Goal: Book appointment/travel/reservation

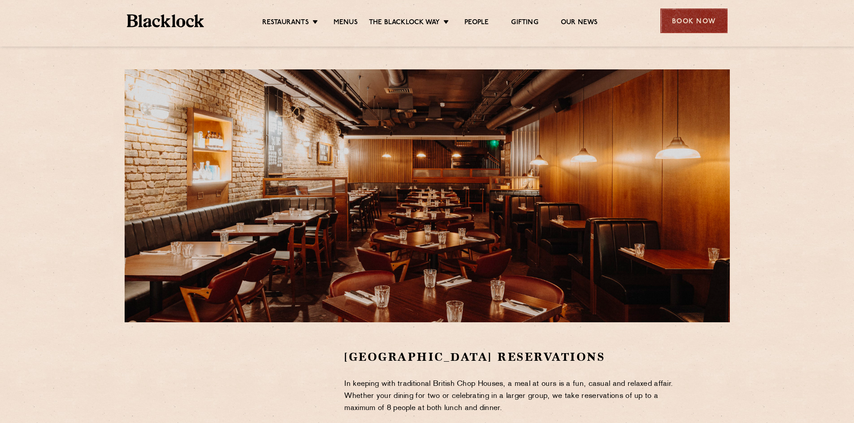
click at [704, 20] on div "Book Now" at bounding box center [693, 21] width 67 height 25
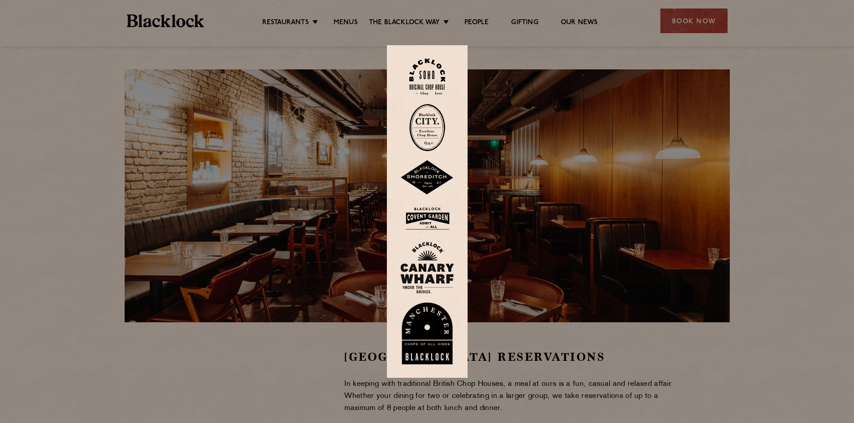
click at [327, 345] on div at bounding box center [427, 211] width 854 height 423
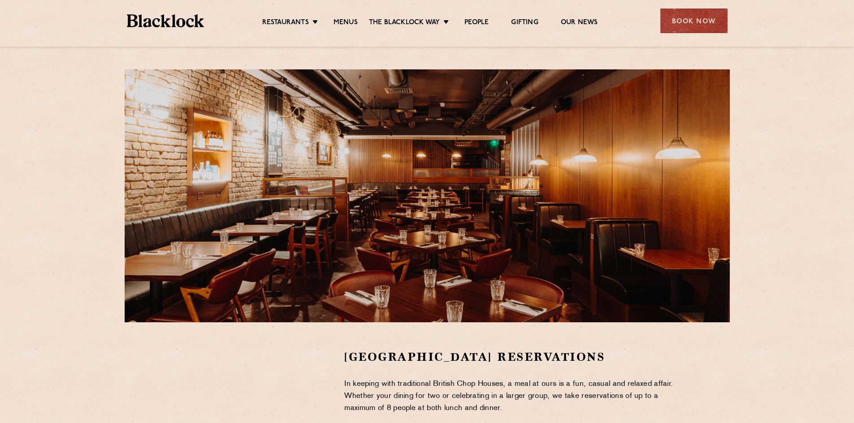
scroll to position [120, 0]
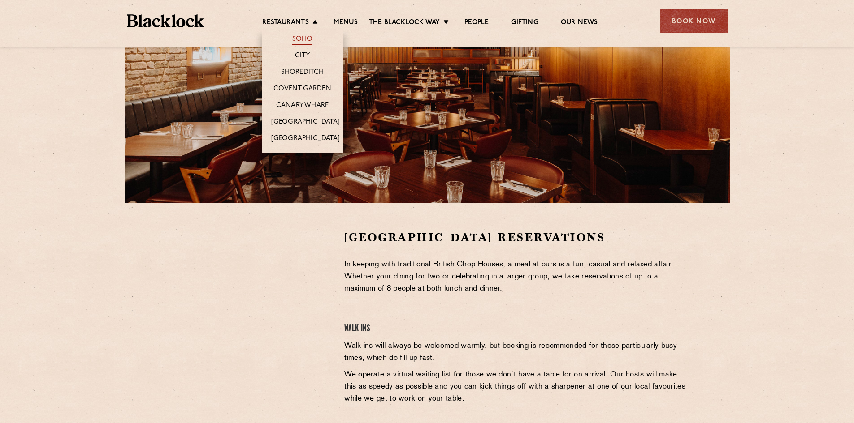
click at [299, 38] on link "Soho" at bounding box center [302, 40] width 21 height 10
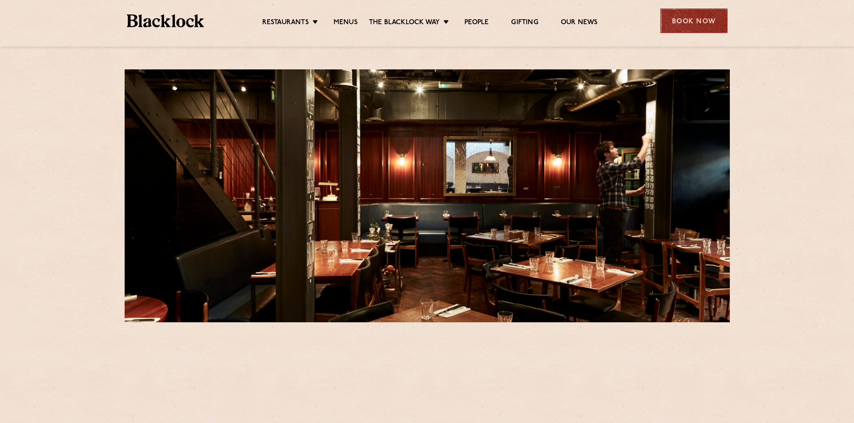
click at [675, 18] on div "Book Now" at bounding box center [693, 21] width 67 height 25
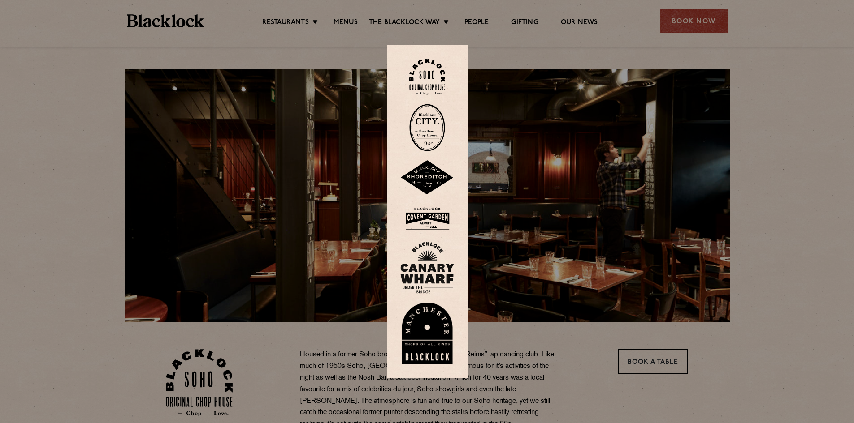
click at [442, 68] on img at bounding box center [427, 77] width 36 height 36
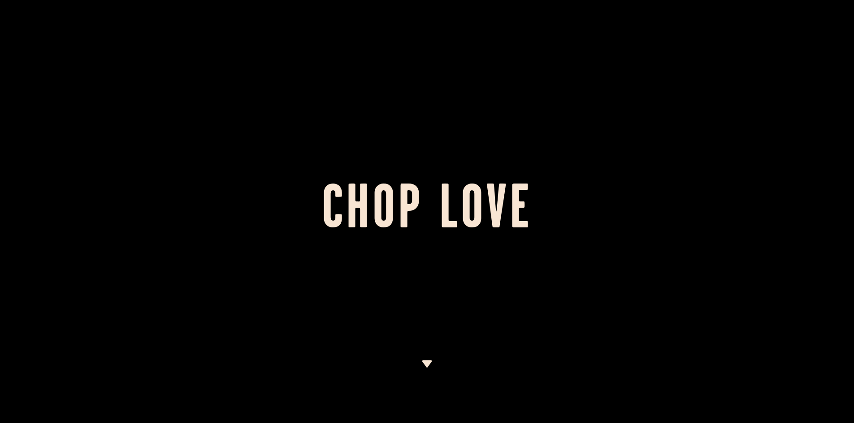
click at [434, 358] on div at bounding box center [427, 211] width 854 height 423
click at [427, 363] on img at bounding box center [426, 364] width 11 height 7
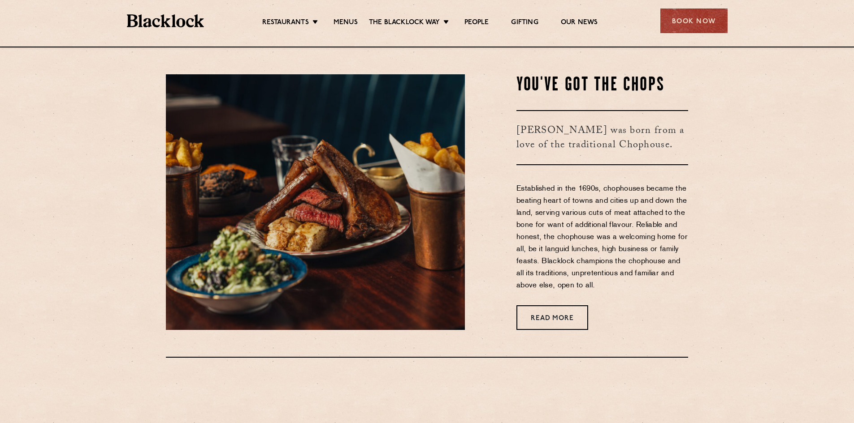
scroll to position [377, 0]
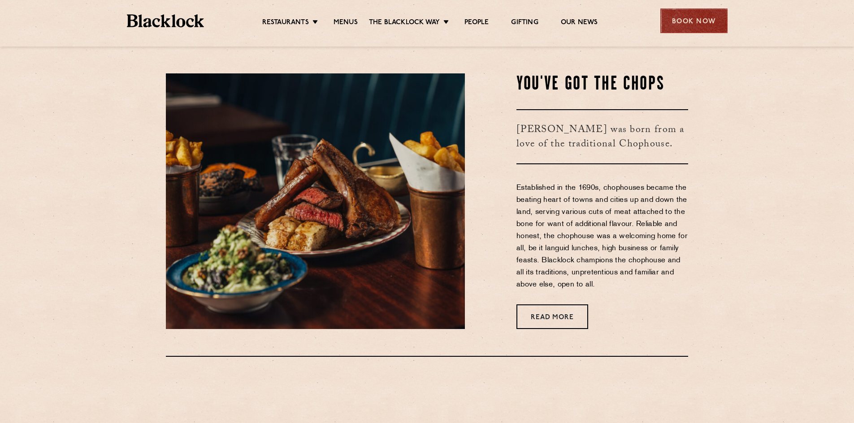
click at [703, 26] on div "Book Now" at bounding box center [693, 21] width 67 height 25
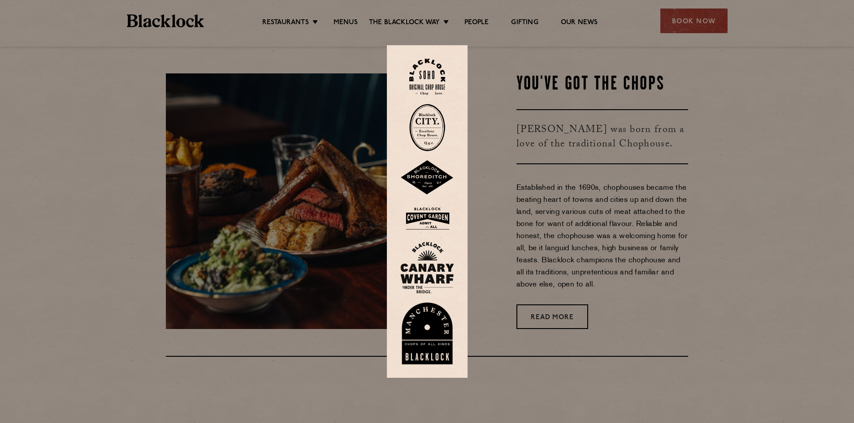
click at [436, 273] on img at bounding box center [427, 268] width 54 height 52
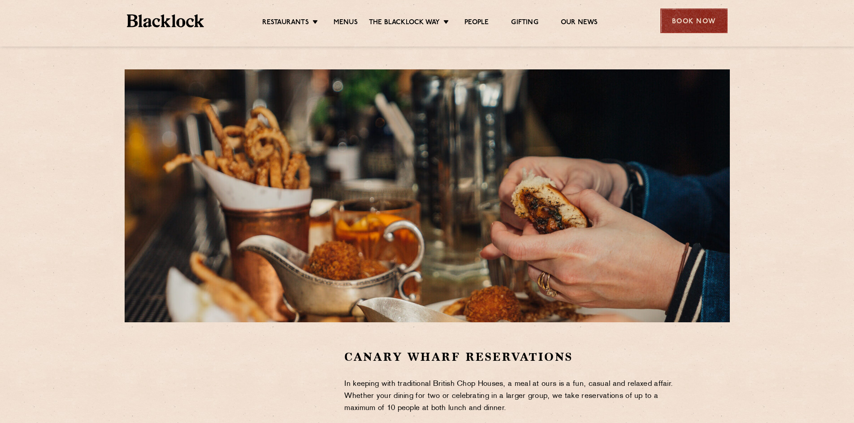
click at [695, 26] on div "Book Now" at bounding box center [693, 21] width 67 height 25
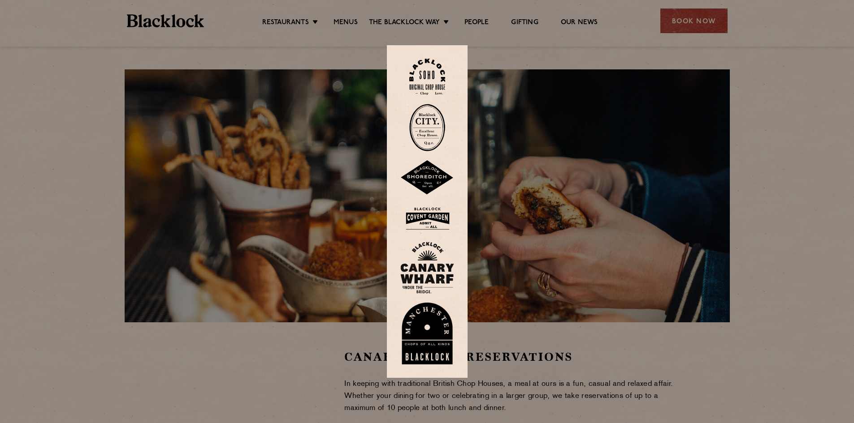
click at [434, 72] on img at bounding box center [427, 77] width 36 height 36
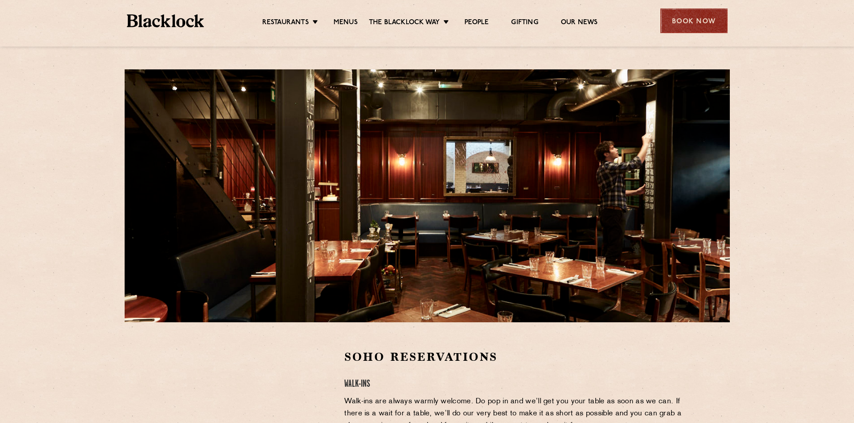
click at [690, 26] on div "Book Now" at bounding box center [693, 21] width 67 height 25
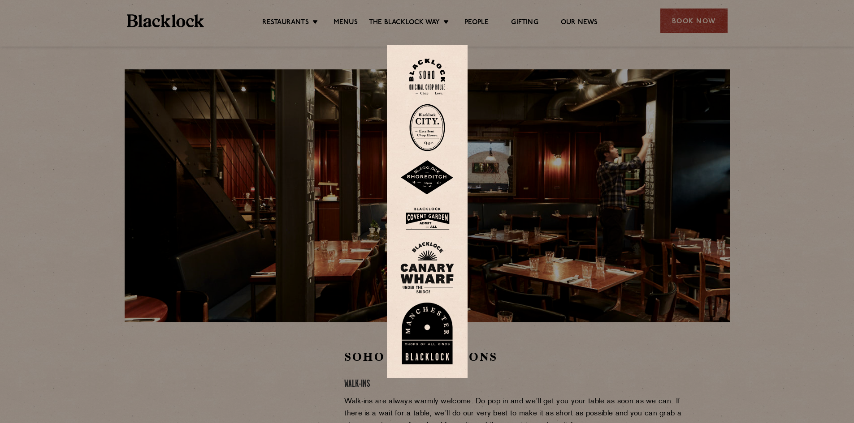
click at [441, 145] on img at bounding box center [427, 127] width 36 height 47
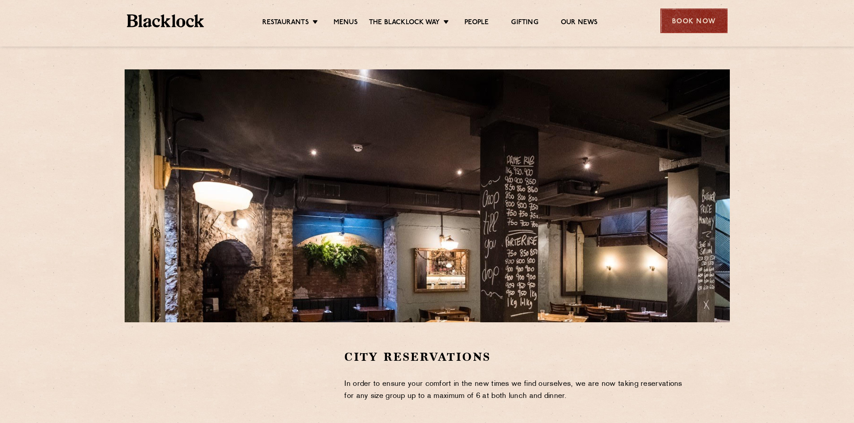
click at [698, 19] on div "Book Now" at bounding box center [693, 21] width 67 height 25
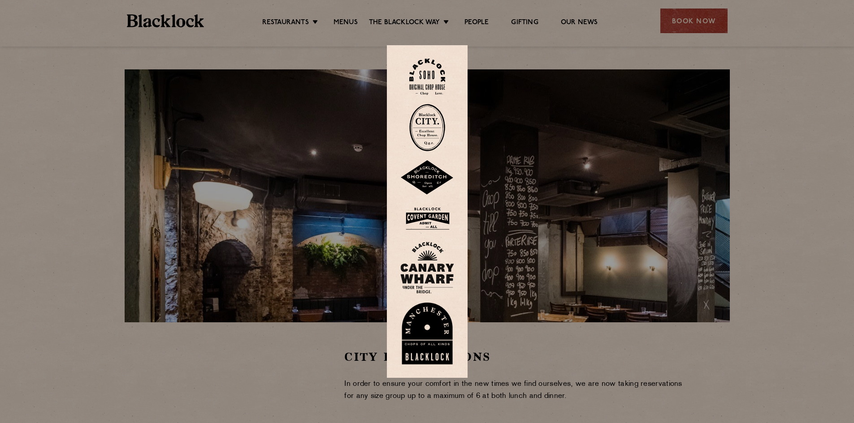
click at [426, 183] on img at bounding box center [427, 177] width 54 height 35
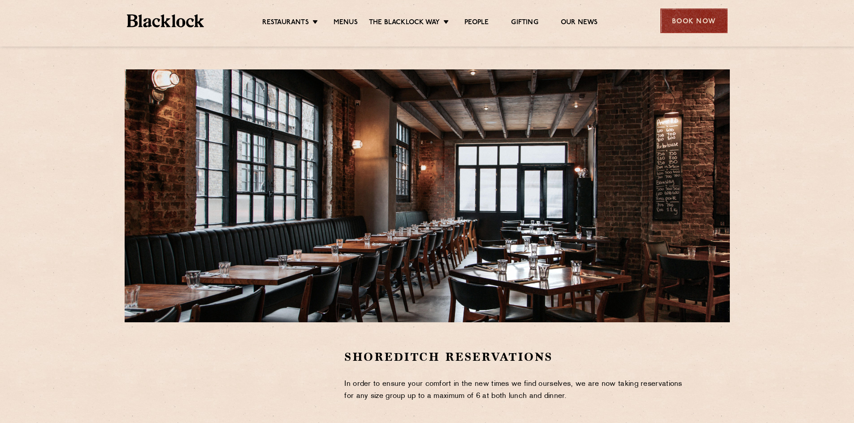
click at [685, 25] on div "Book Now" at bounding box center [693, 21] width 67 height 25
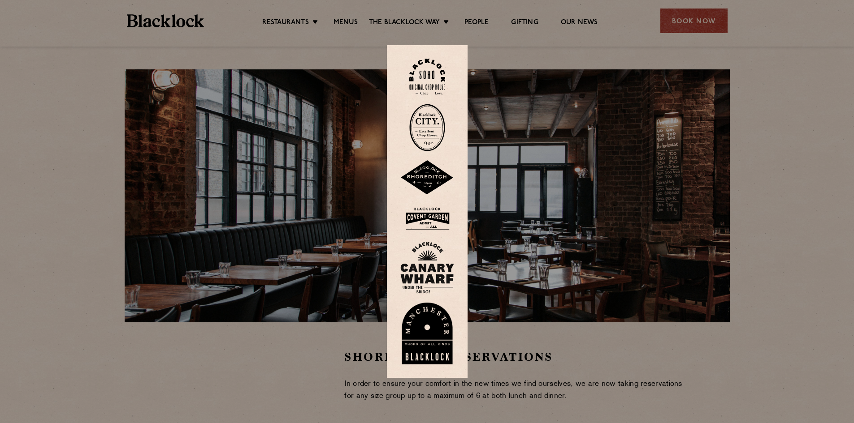
click at [434, 220] on img at bounding box center [427, 218] width 54 height 29
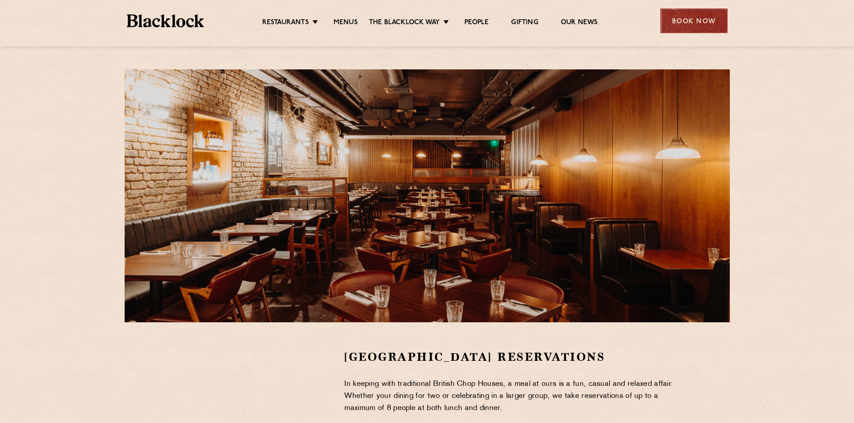
click at [709, 10] on div "Book Now" at bounding box center [693, 21] width 67 height 25
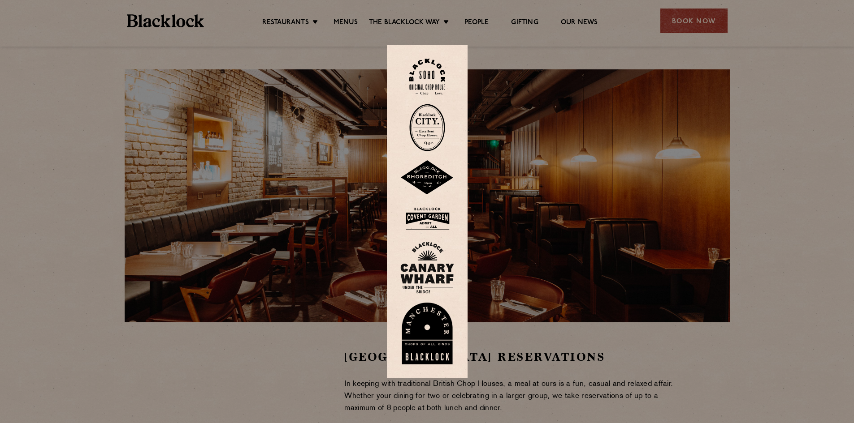
click at [439, 65] on img at bounding box center [427, 77] width 36 height 36
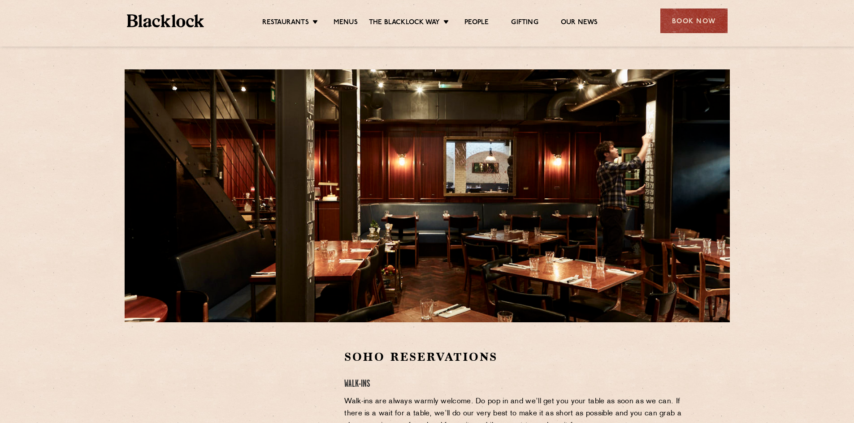
scroll to position [239, 0]
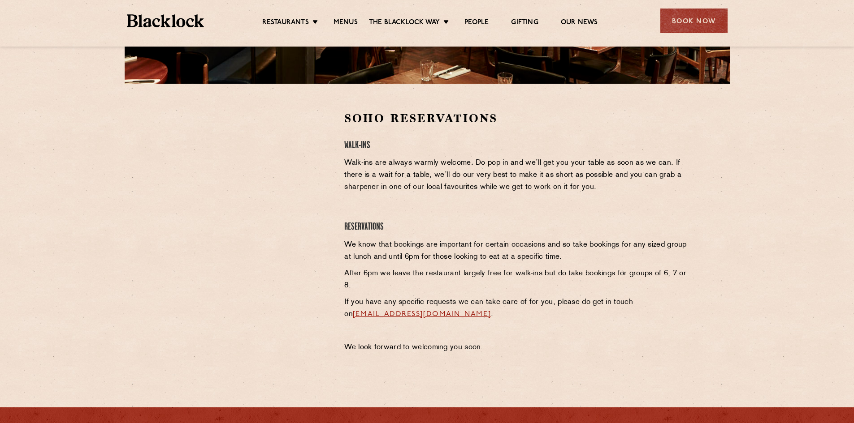
click at [98, 110] on section "Soho Reservations Walk-Ins Walk-ins are always warmly welcome. Do pop in and we…" at bounding box center [427, 235] width 854 height 302
click at [436, 118] on h2 "Soho Reservations" at bounding box center [516, 119] width 344 height 16
click at [625, 243] on p "We know that bookings are important for certain occasions and so take bookings …" at bounding box center [516, 251] width 344 height 24
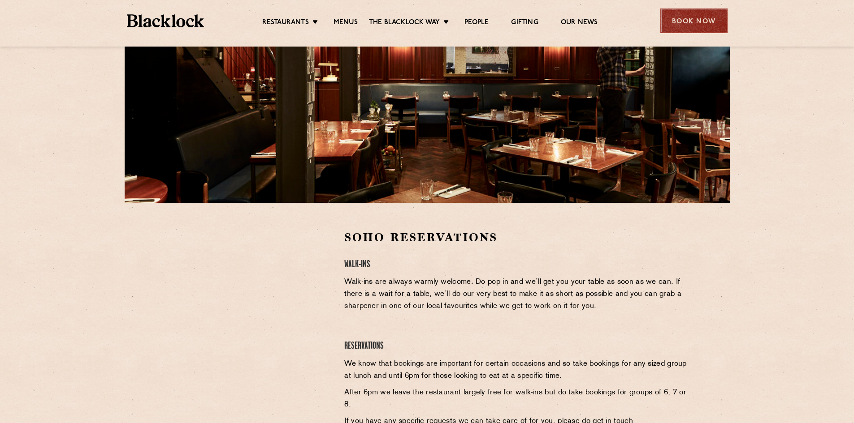
click at [699, 22] on div "Book Now" at bounding box center [693, 21] width 67 height 25
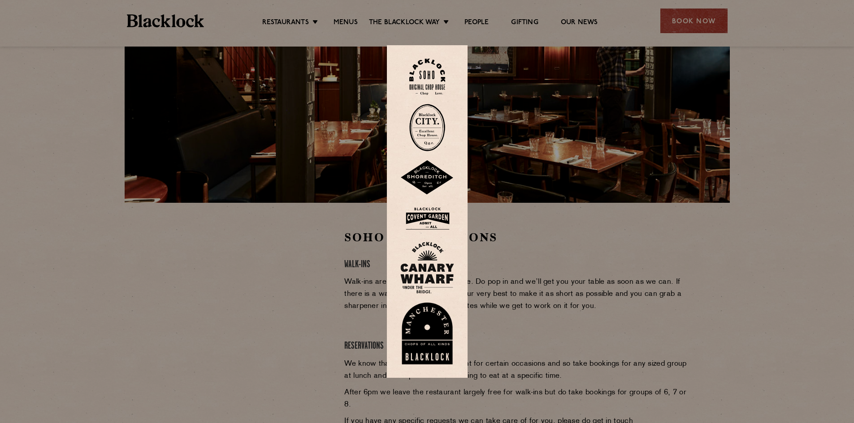
click at [439, 86] on img at bounding box center [427, 77] width 36 height 36
